Goal: Navigation & Orientation: Find specific page/section

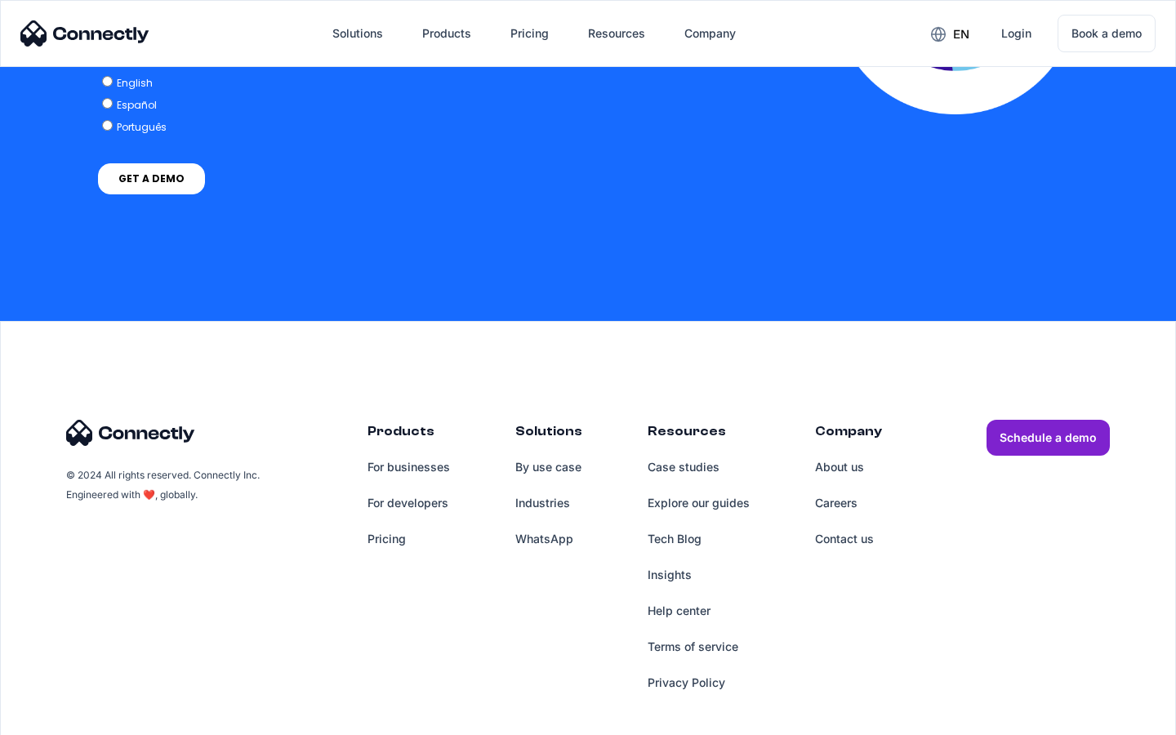
scroll to position [3585, 0]
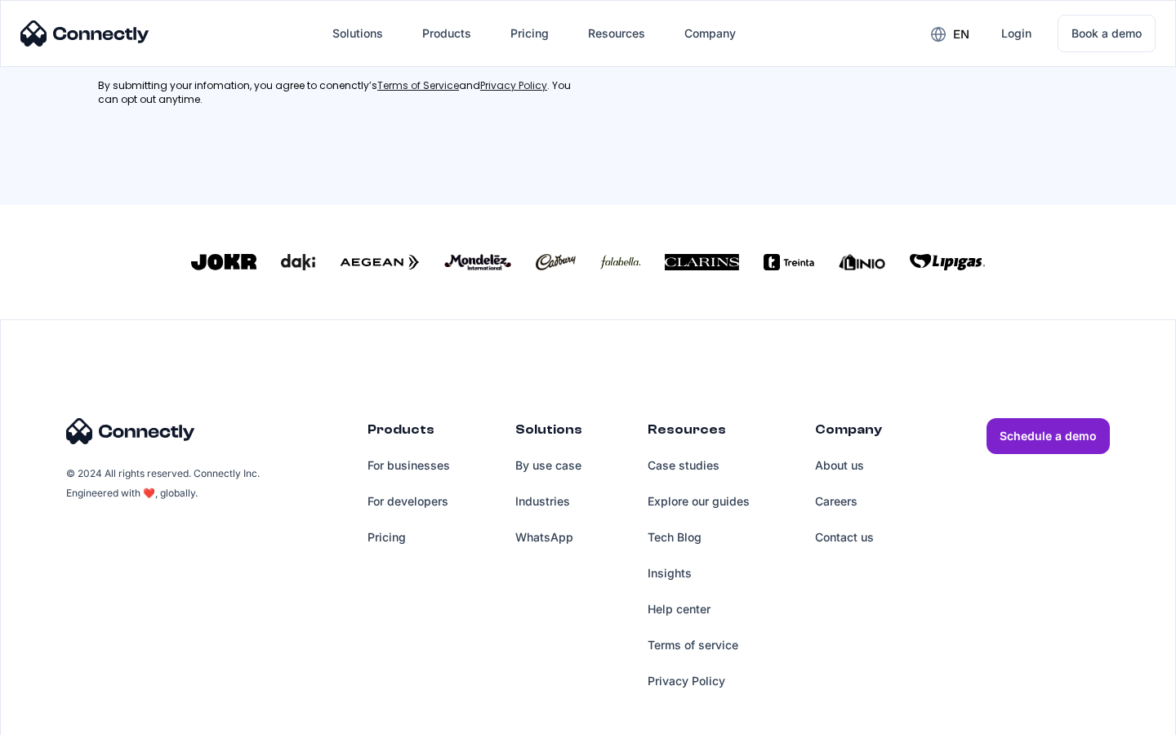
scroll to position [427, 0]
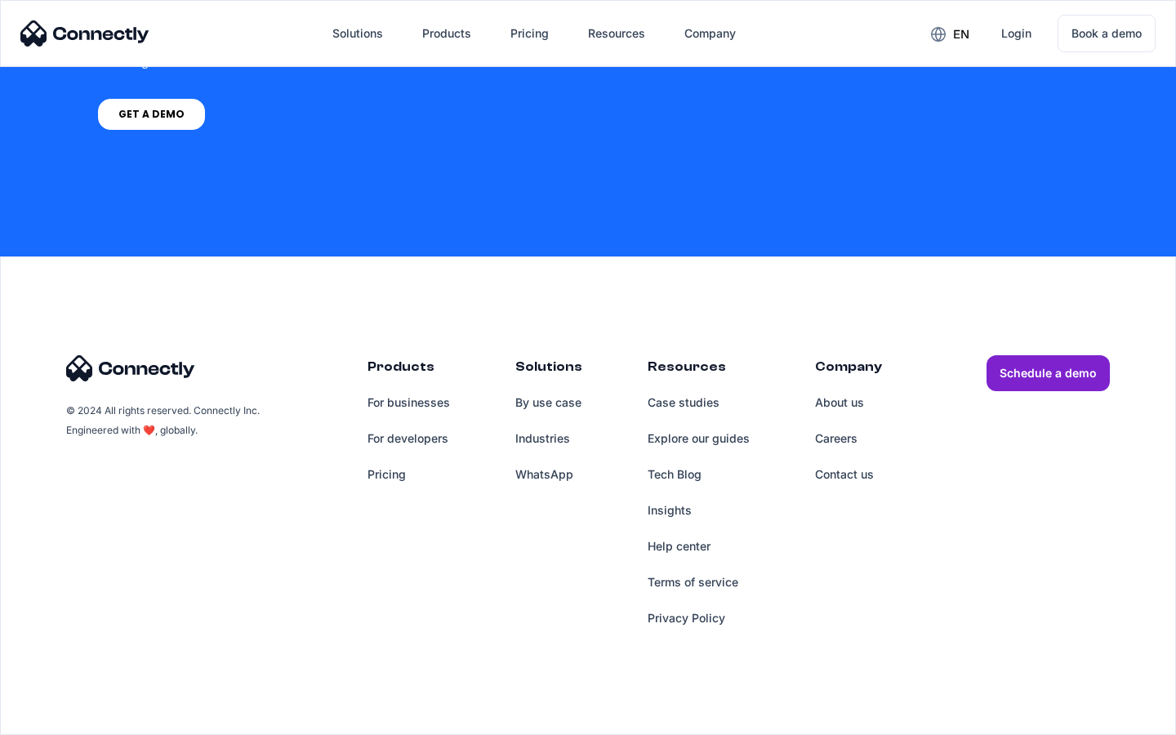
scroll to position [6731, 0]
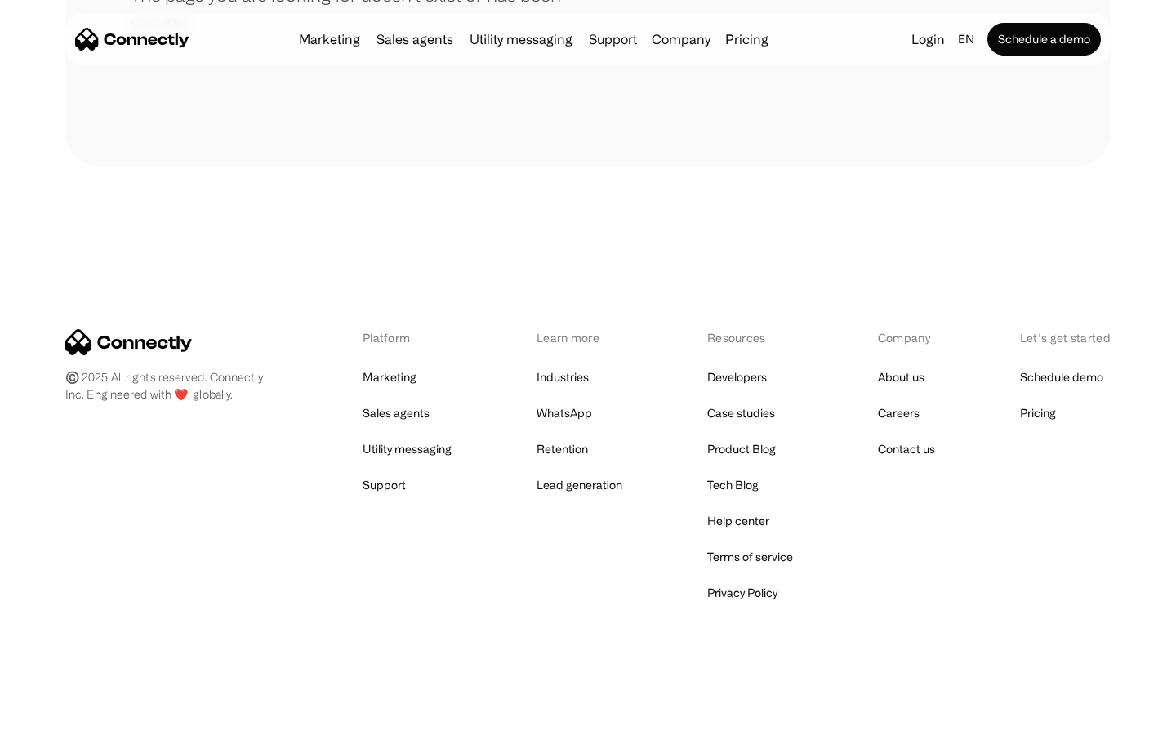
scroll to position [298, 0]
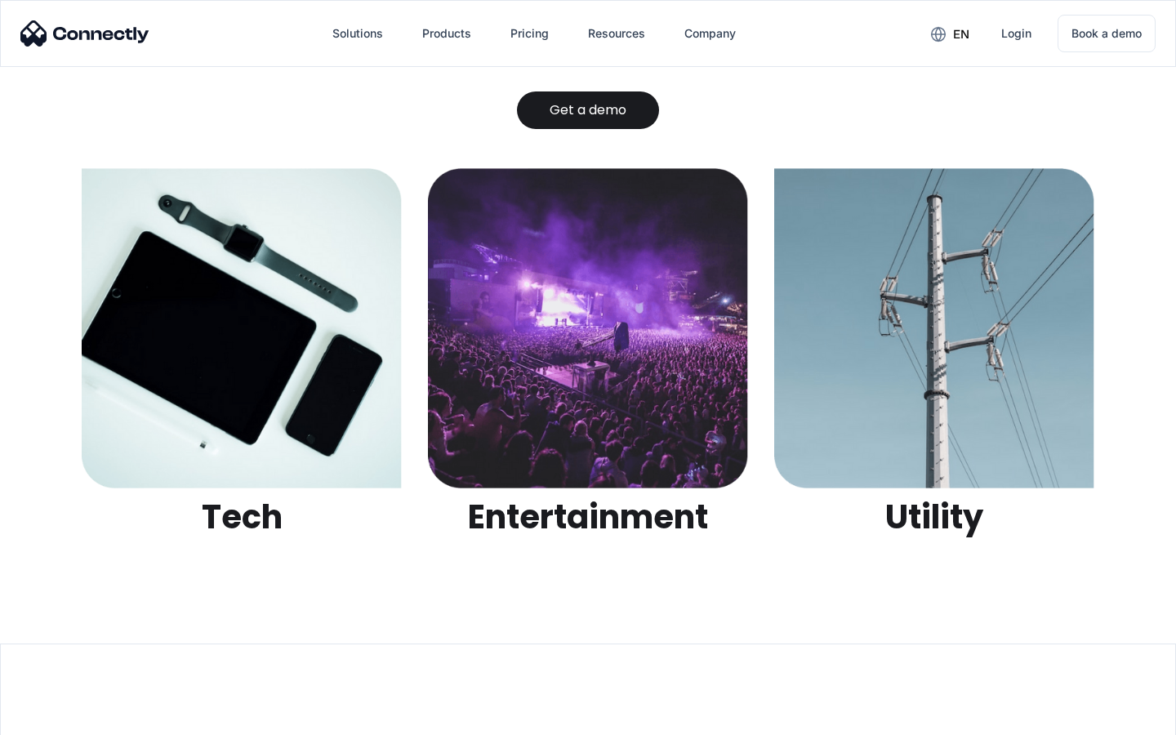
scroll to position [5152, 0]
